Goal: Task Accomplishment & Management: Complete application form

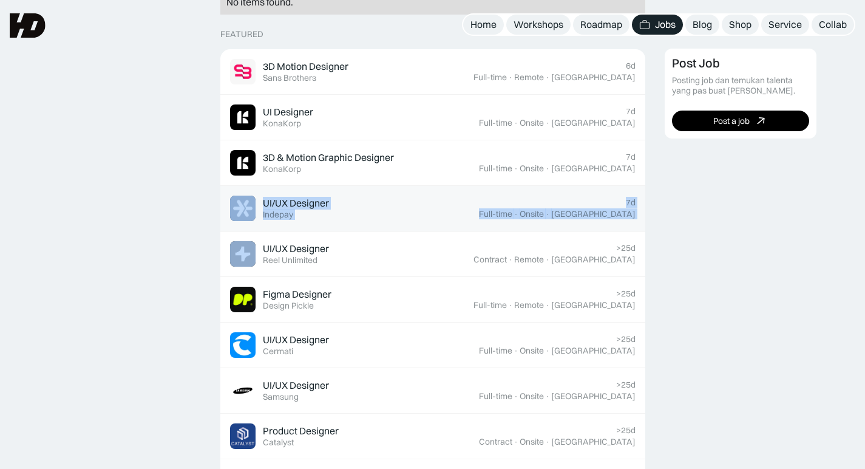
scroll to position [357, 0]
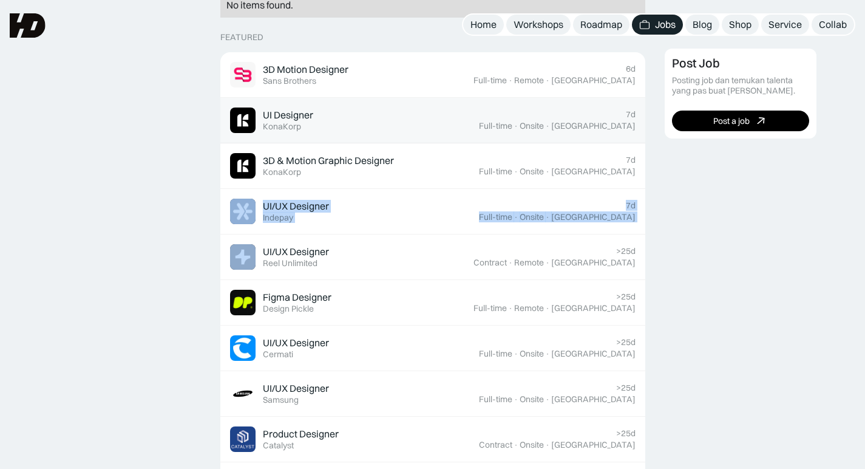
click at [295, 121] on div "KonaKorp" at bounding box center [282, 126] width 38 height 10
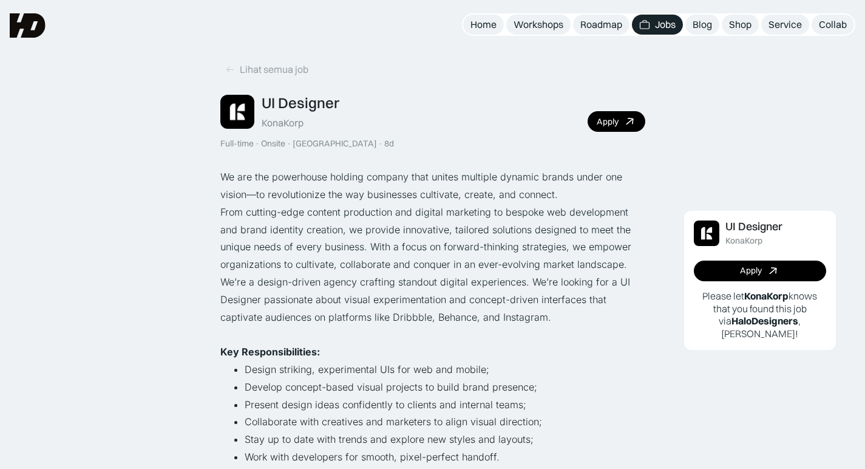
scroll to position [21, 0]
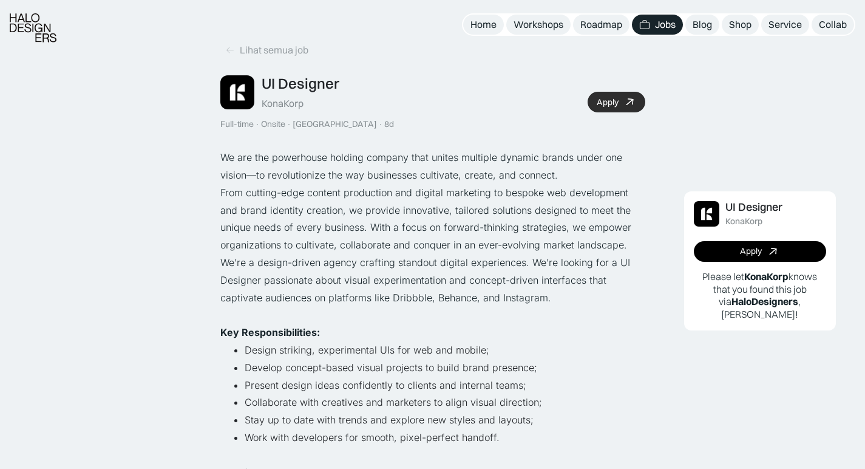
click at [607, 104] on div "Apply" at bounding box center [608, 102] width 22 height 10
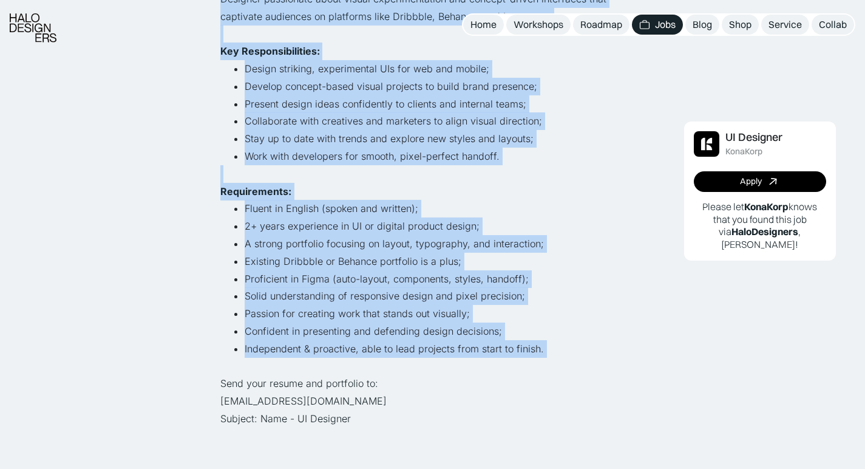
scroll to position [304, 0]
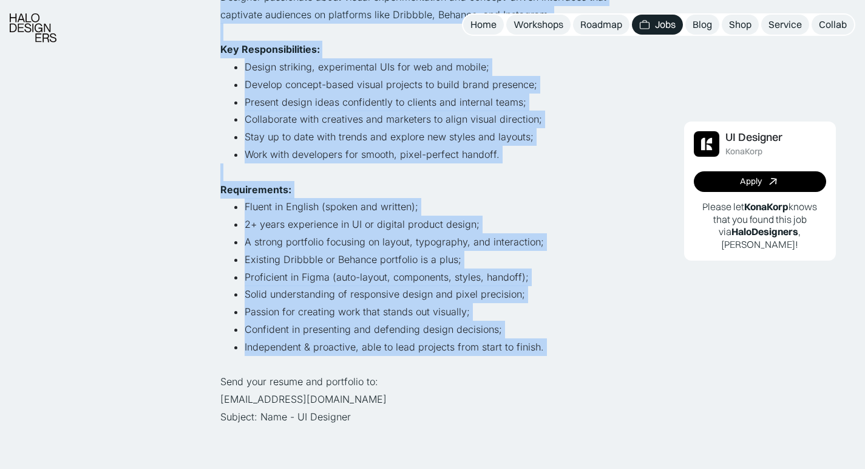
drag, startPoint x: 220, startPoint y: 90, endPoint x: 523, endPoint y: 353, distance: 400.8
click at [523, 353] on div "We are the powerhouse holding company that unites multiple dynamic brands under…" at bounding box center [432, 146] width 425 height 560
copy div "We are the powerhouse holding company that unites multiple dynamic brands under…"
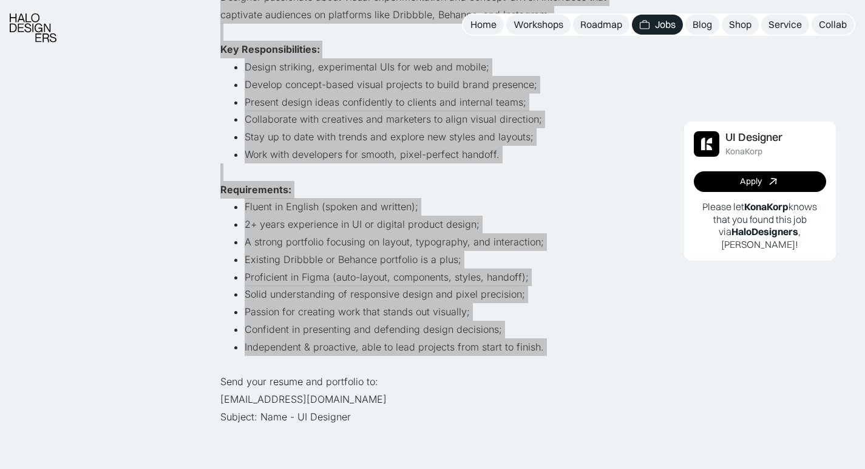
drag, startPoint x: 282, startPoint y: 231, endPoint x: 53, endPoint y: 171, distance: 236.7
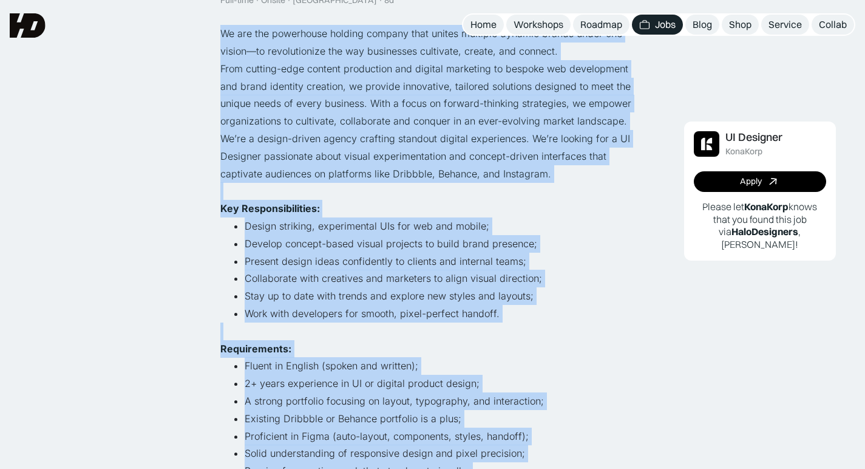
scroll to position [145, 0]
copy div "We are the powerhouse holding company that unites multiple dynamic brands under…"
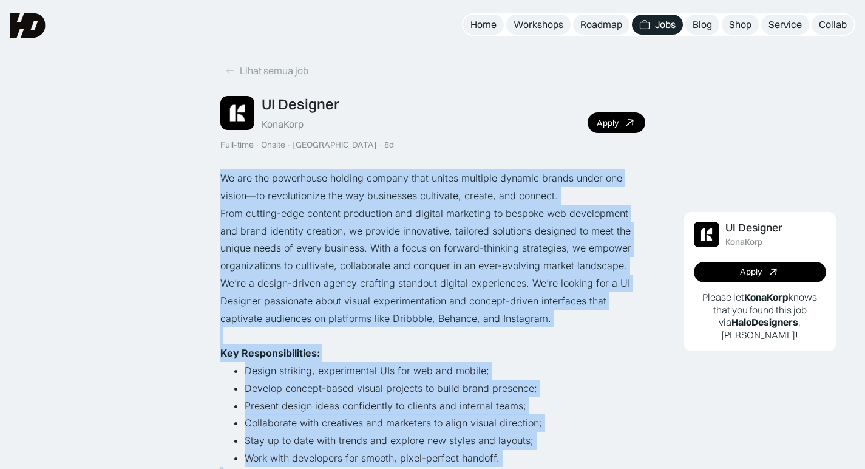
scroll to position [4, 0]
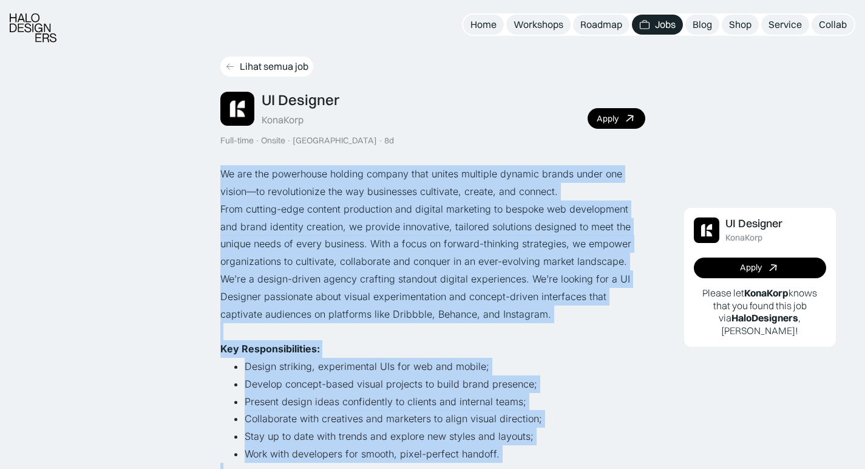
click at [236, 60] on link "Lihat semua job" at bounding box center [266, 66] width 93 height 20
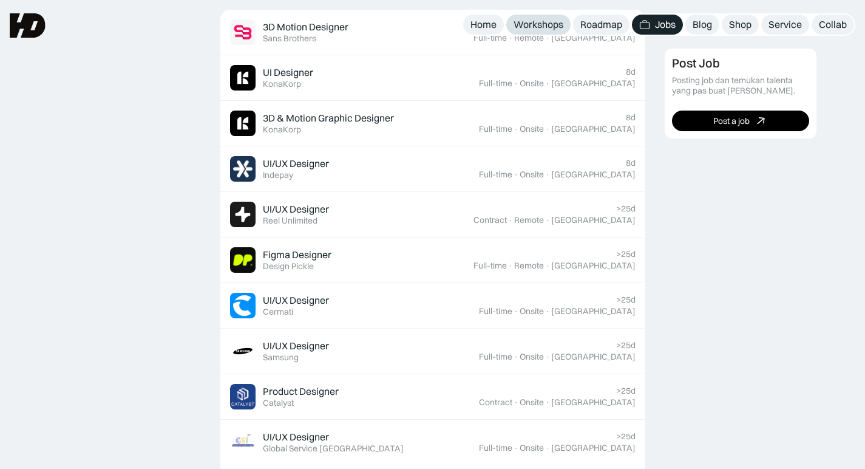
scroll to position [392, 1]
